Goal: Task Accomplishment & Management: Complete application form

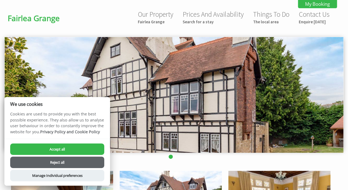
click at [67, 149] on button "Accept all" at bounding box center [57, 150] width 94 height 12
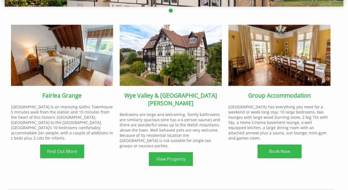
scroll to position [143, 0]
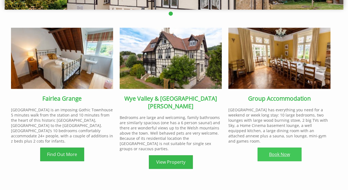
click at [281, 148] on link "Book Now" at bounding box center [279, 155] width 44 height 14
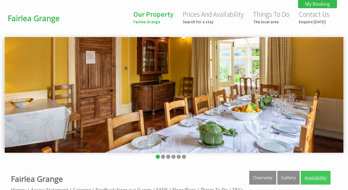
click at [312, 177] on link "Availability" at bounding box center [315, 178] width 30 height 14
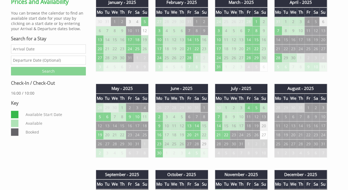
scroll to position [108, 0]
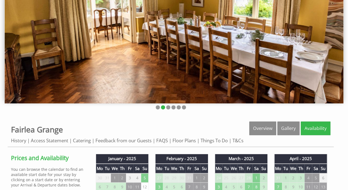
scroll to position [0, 0]
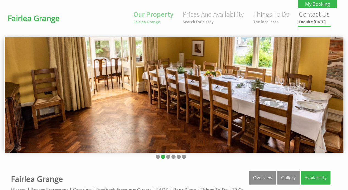
click at [309, 23] on small "Enquire [DATE]" at bounding box center [313, 21] width 31 height 5
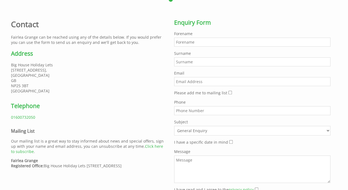
scroll to position [157, 0]
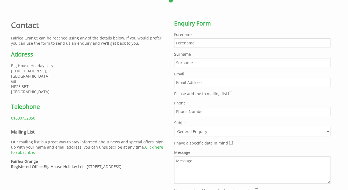
click at [180, 43] on input "Forename" at bounding box center [252, 42] width 156 height 9
type input "[PERSON_NAME]"
click at [180, 43] on input "[PERSON_NAME]" at bounding box center [252, 42] width 156 height 9
click at [179, 64] on input "Surname" at bounding box center [252, 62] width 156 height 9
type input "[PERSON_NAME]"
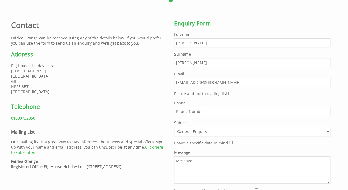
type input "[EMAIL_ADDRESS][DOMAIN_NAME]"
click at [184, 113] on input "Phone" at bounding box center [252, 111] width 156 height 9
type input "07734583299"
click at [326, 131] on select "General Enquiry [GEOGRAPHIC_DATA]" at bounding box center [252, 132] width 156 height 10
select select "608"
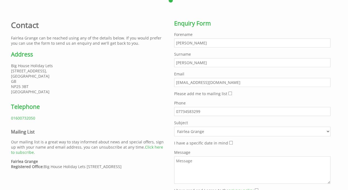
click at [174, 127] on select "General Enquiry [GEOGRAPHIC_DATA]" at bounding box center [252, 132] width 156 height 10
click at [229, 142] on input "I have a specific date in mind" at bounding box center [231, 143] width 4 height 4
checkbox input "true"
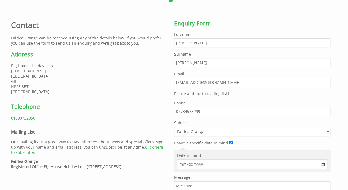
click at [322, 161] on input "Date in mind" at bounding box center [252, 165] width 150 height 10
type input "[DATE]"
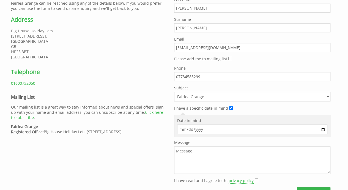
scroll to position [206, 0]
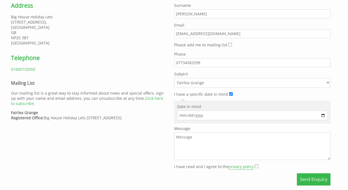
click at [194, 140] on textarea "Message" at bounding box center [252, 146] width 156 height 27
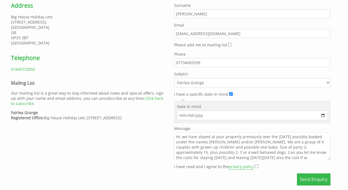
scroll to position [5, 0]
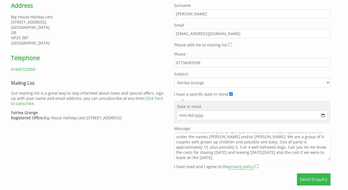
click at [255, 155] on textarea "Hi, we have stayed at your property previously over the [DATE] possibly booked …" at bounding box center [252, 146] width 156 height 27
type textarea "Hi, we have stayed at your property previously over the [DATE] possibly booked …"
click at [254, 165] on input "I have read and I agree to the privacy policy" at bounding box center [256, 167] width 4 height 4
checkbox input "true"
click at [310, 177] on button "Send Enquiry" at bounding box center [314, 180] width 34 height 12
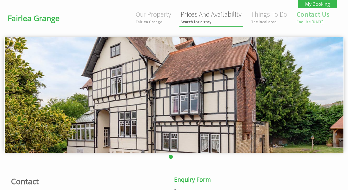
click at [198, 16] on link "Prices And Availability Search for a stay" at bounding box center [210, 17] width 61 height 15
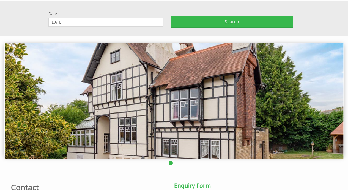
scroll to position [37, 0]
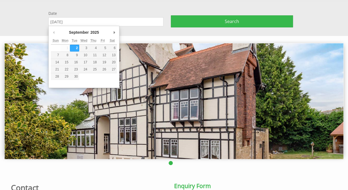
click at [101, 20] on input "[DATE]" at bounding box center [105, 21] width 115 height 9
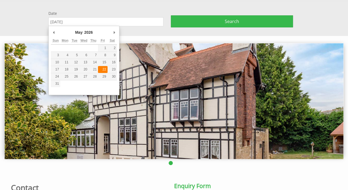
type input "22/05/2026"
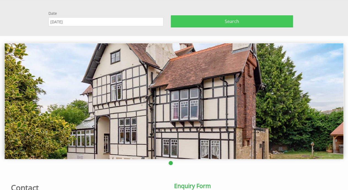
click at [211, 18] on button "Search" at bounding box center [232, 21] width 122 height 12
